Goal: Task Accomplishment & Management: Use online tool/utility

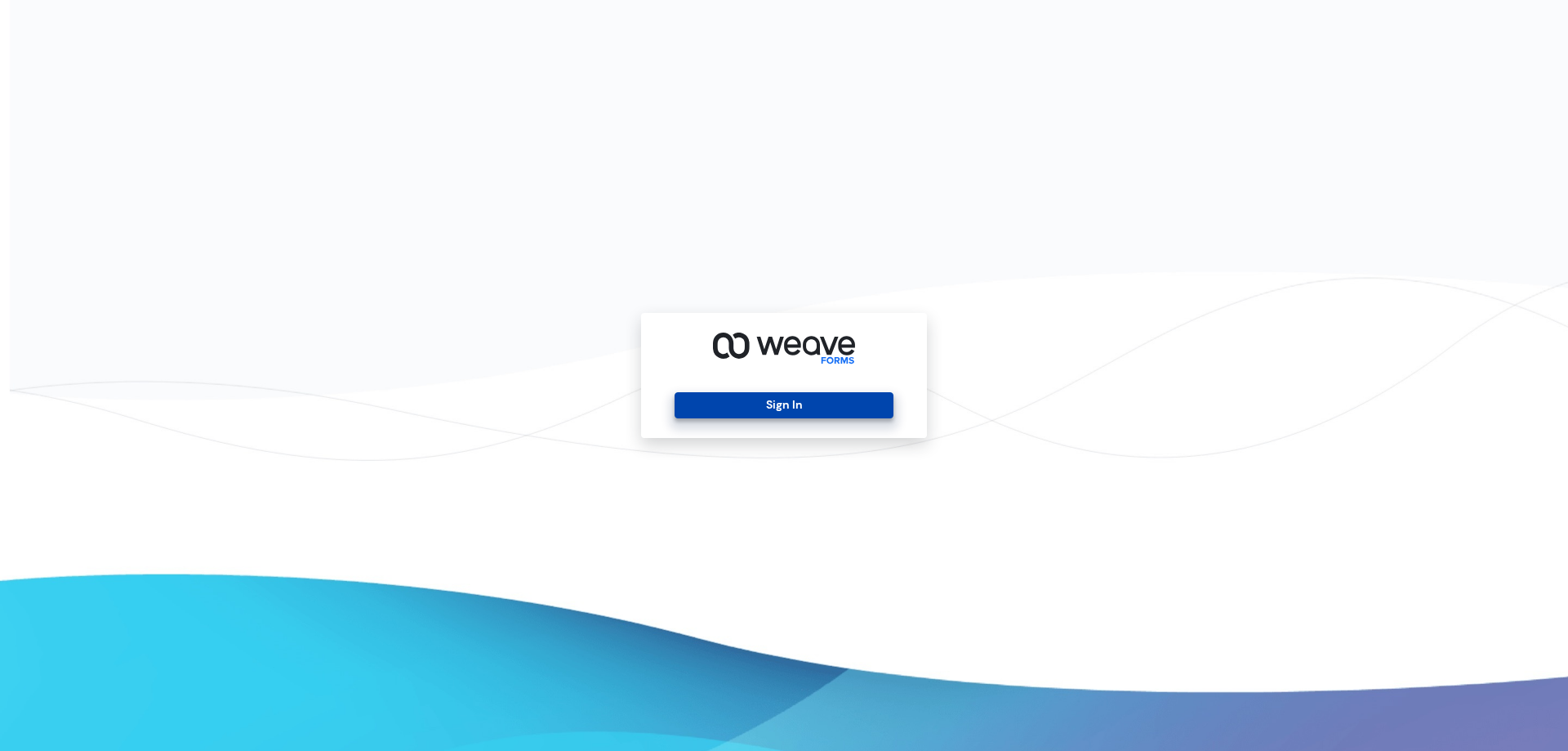
click at [747, 392] on button "Sign In" at bounding box center [783, 405] width 218 height 26
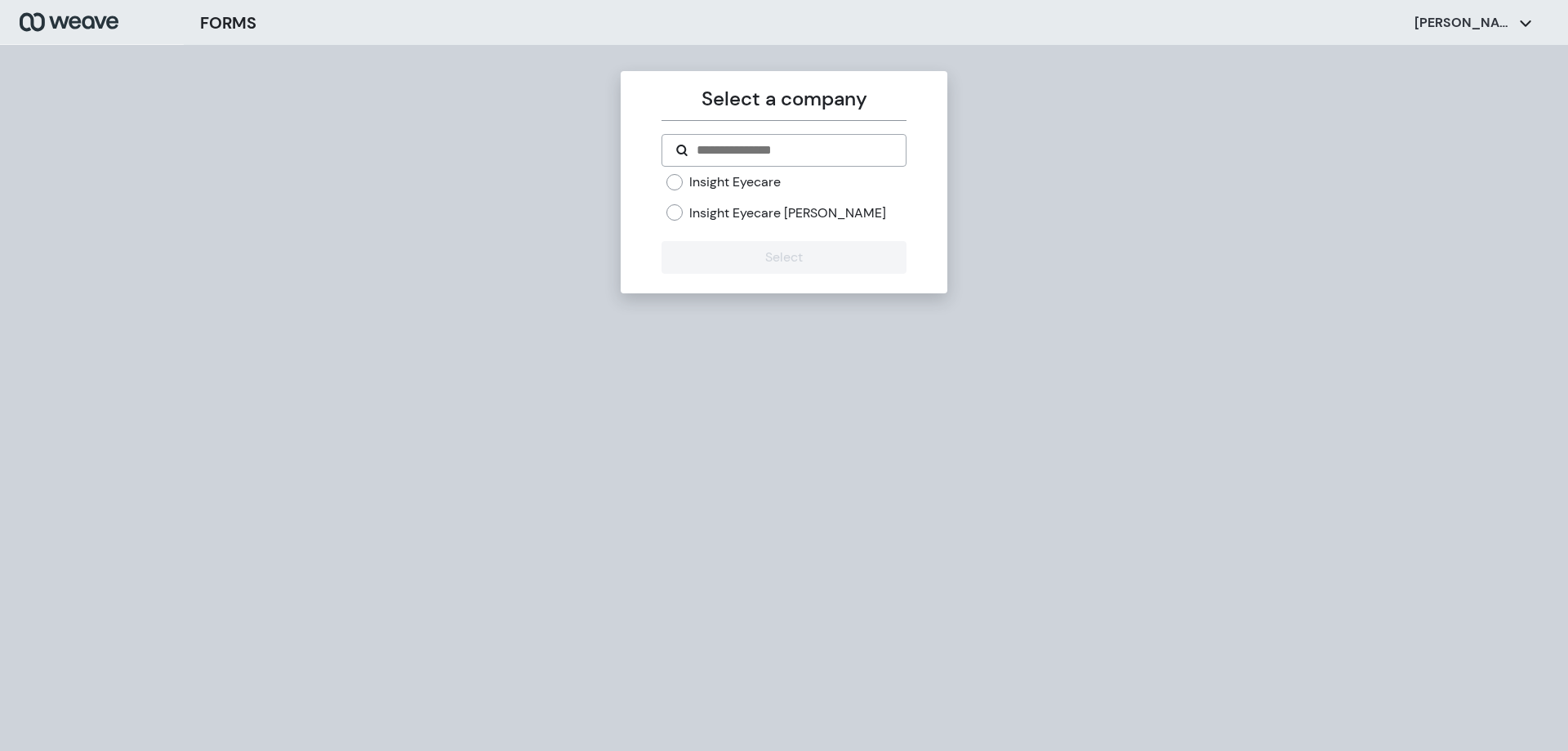
click at [754, 178] on label "Insight Eyecare" at bounding box center [734, 182] width 91 height 18
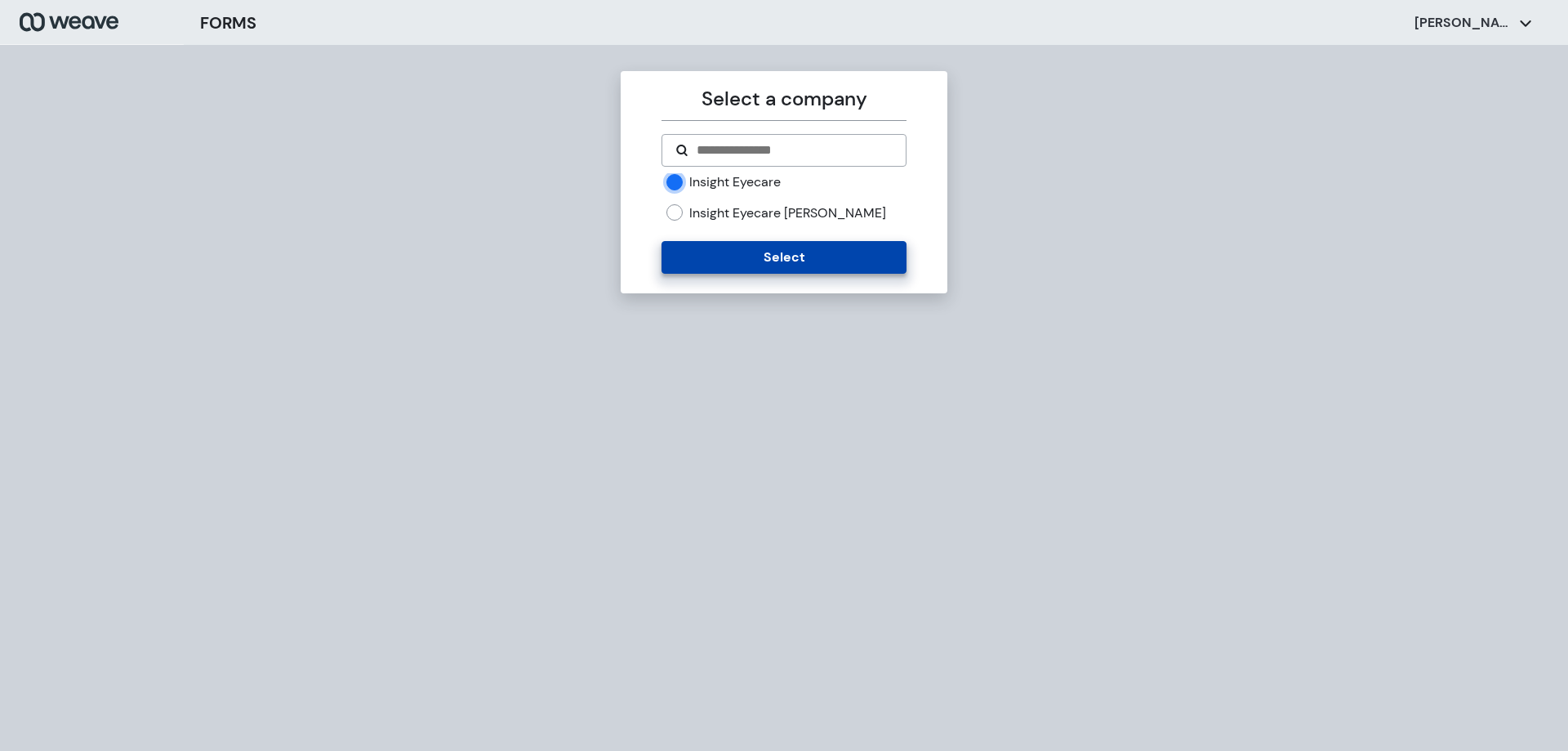
click at [757, 257] on button "Select" at bounding box center [783, 258] width 244 height 33
